Goal: Information Seeking & Learning: Learn about a topic

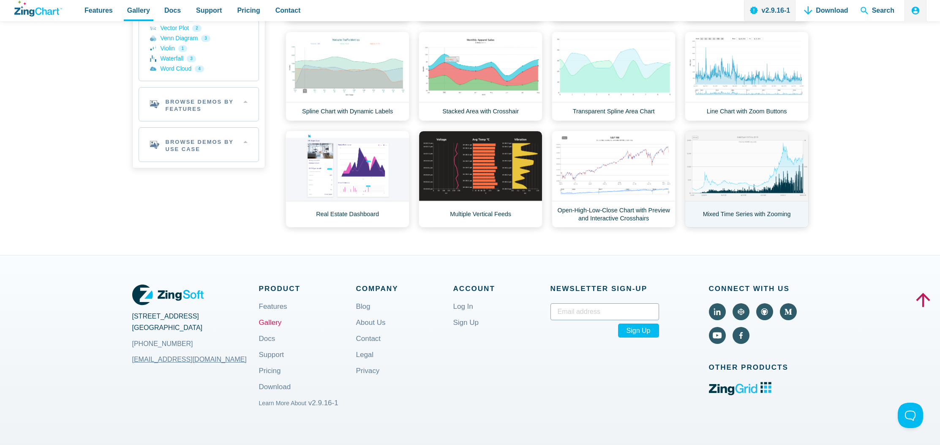
click at [731, 191] on link "Mixed Time Series with Zooming" at bounding box center [747, 179] width 124 height 97
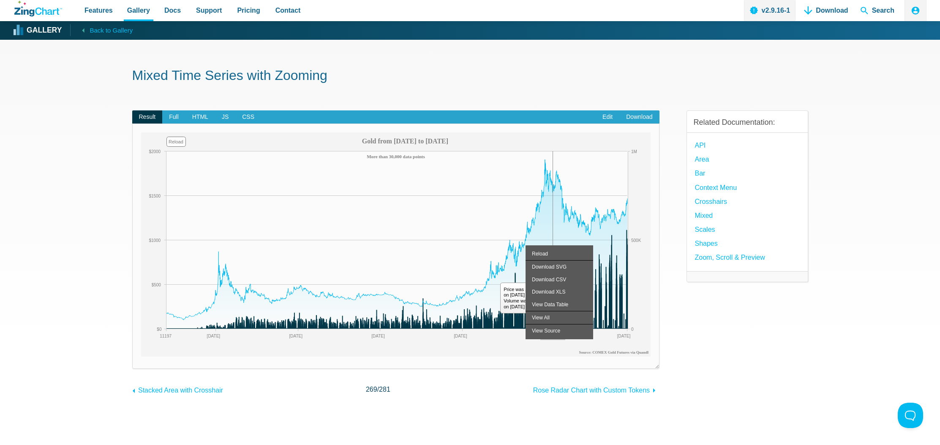
click at [552, 235] on body "Features Gallery Browse by Chart Type Browse by Features Browse by Use Case Doc…" at bounding box center [470, 441] width 940 height 883
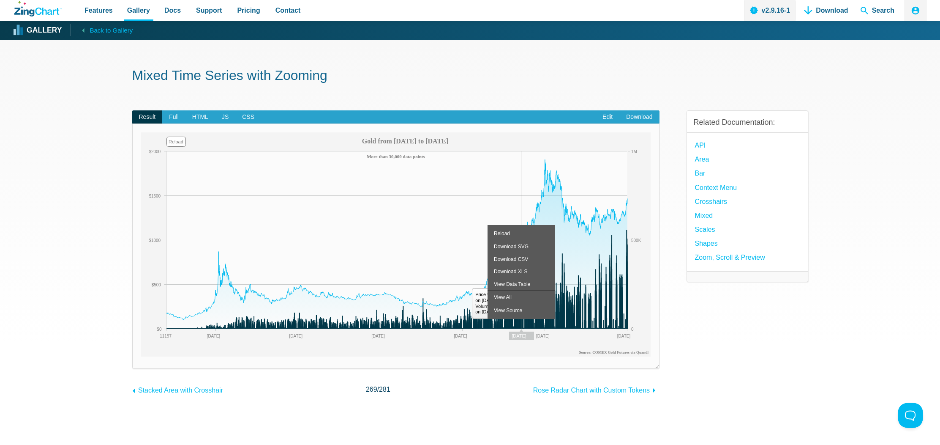
click at [522, 225] on body "Features Gallery Browse by Chart Type Browse by Features Browse by Use Case Doc…" at bounding box center [470, 441] width 940 height 883
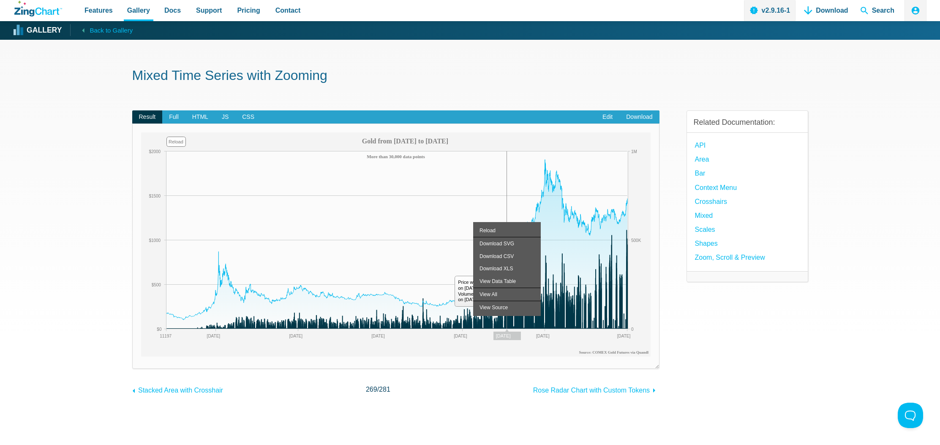
click at [507, 222] on body "Features Gallery Browse by Chart Type Browse by Features Browse by Use Case Doc…" at bounding box center [470, 441] width 940 height 883
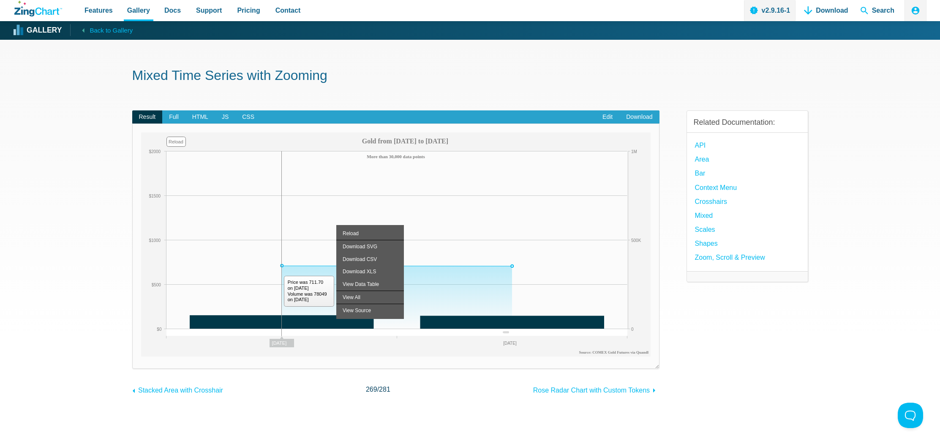
click at [288, 212] on img "App Content" at bounding box center [396, 244] width 510 height 224
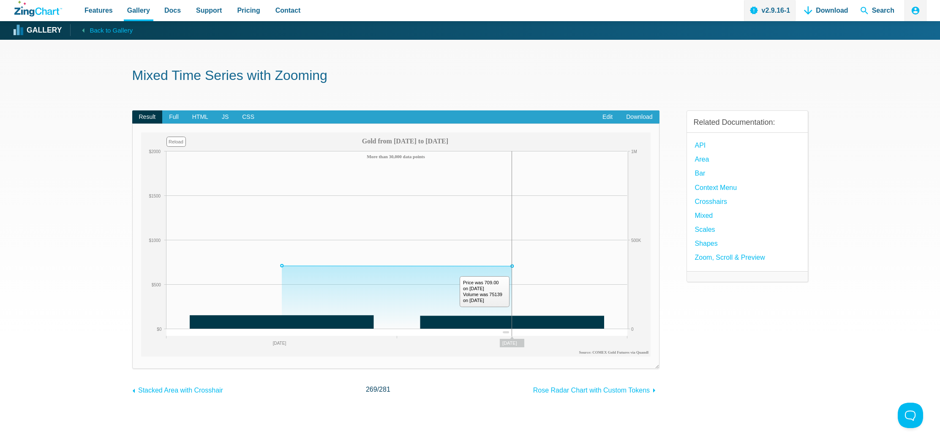
click at [522, 202] on img "App Content" at bounding box center [396, 244] width 510 height 224
click at [600, 121] on link "Edit" at bounding box center [608, 117] width 24 height 14
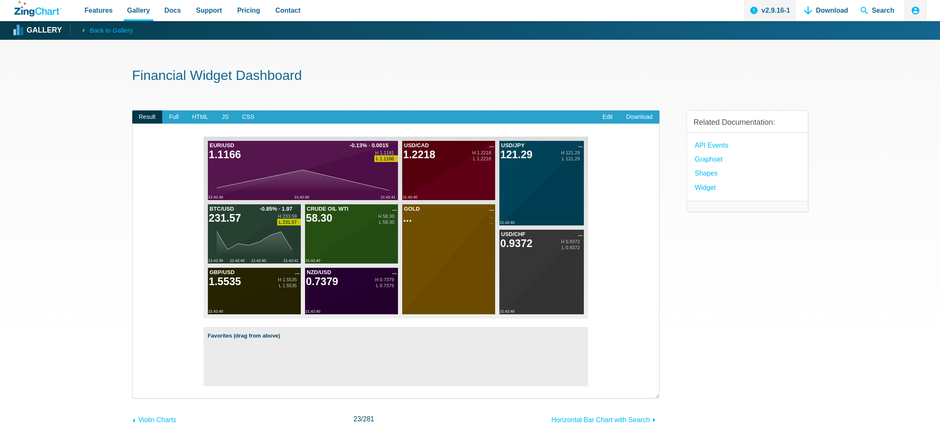
click at [46, 9] on icon "ZingChart Logo. Click to return to the homepage" at bounding box center [38, 9] width 48 height 16
